Goal: Information Seeking & Learning: Learn about a topic

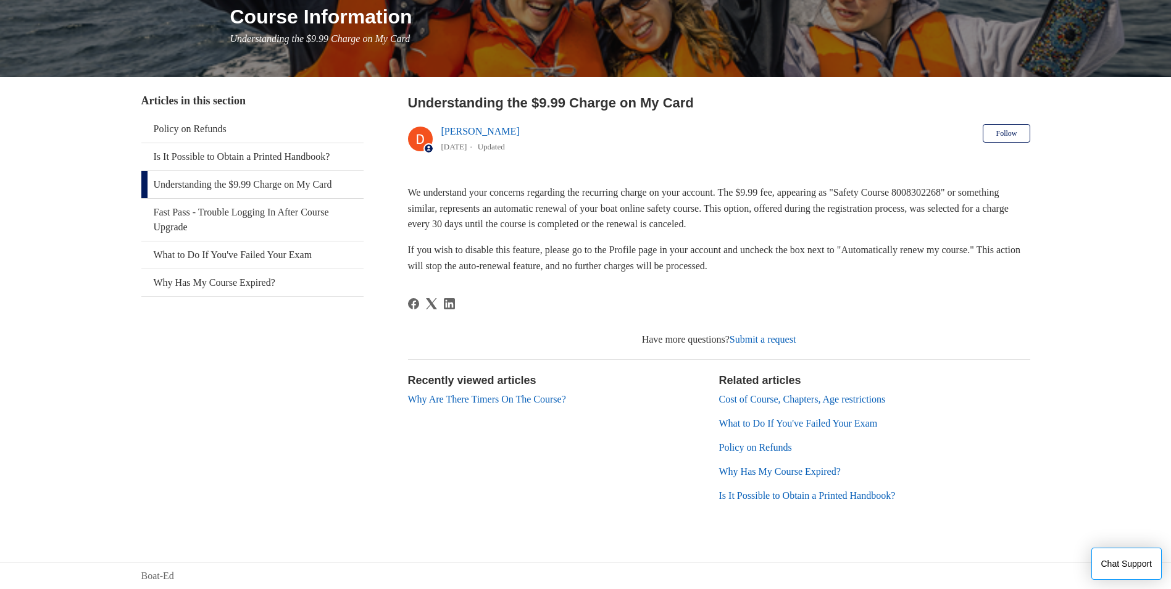
scroll to position [160, 0]
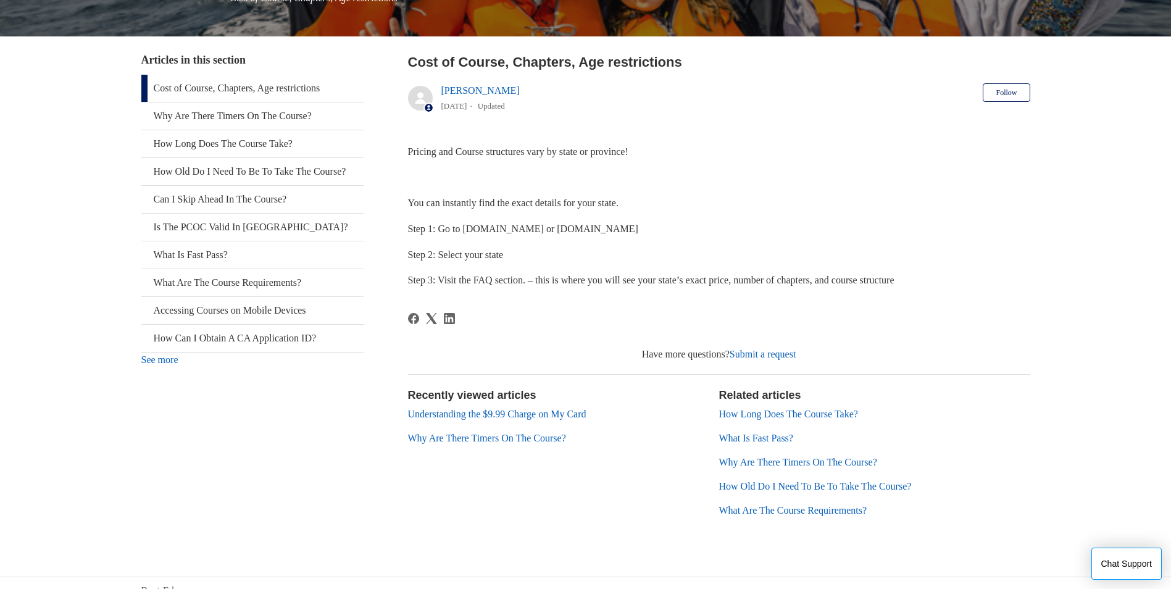
scroll to position [216, 0]
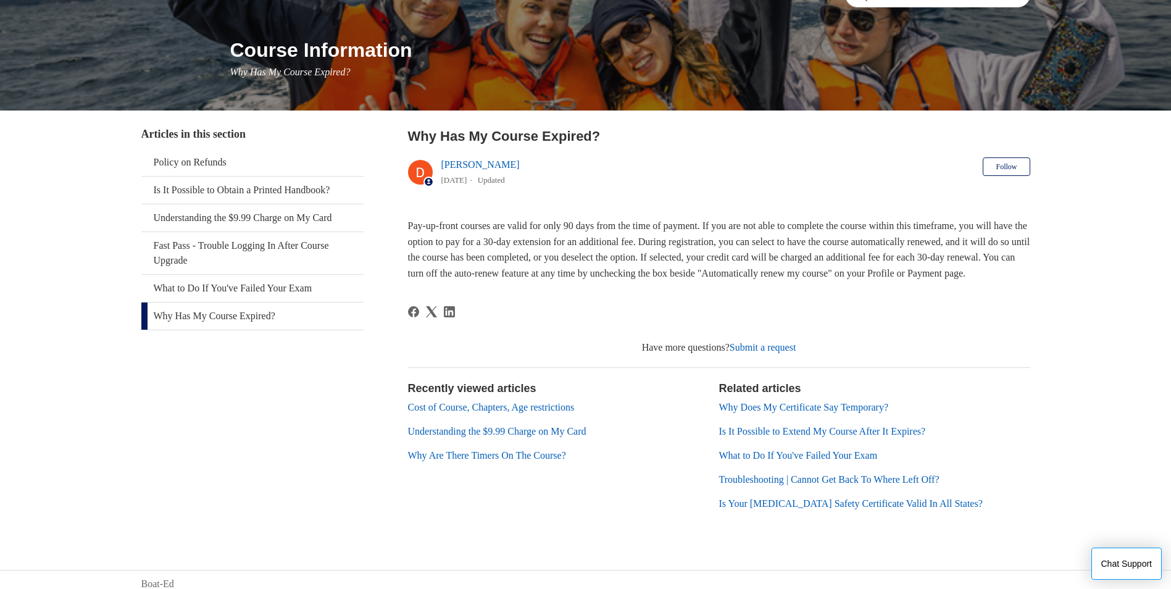
scroll to position [151, 0]
